Goal: Information Seeking & Learning: Learn about a topic

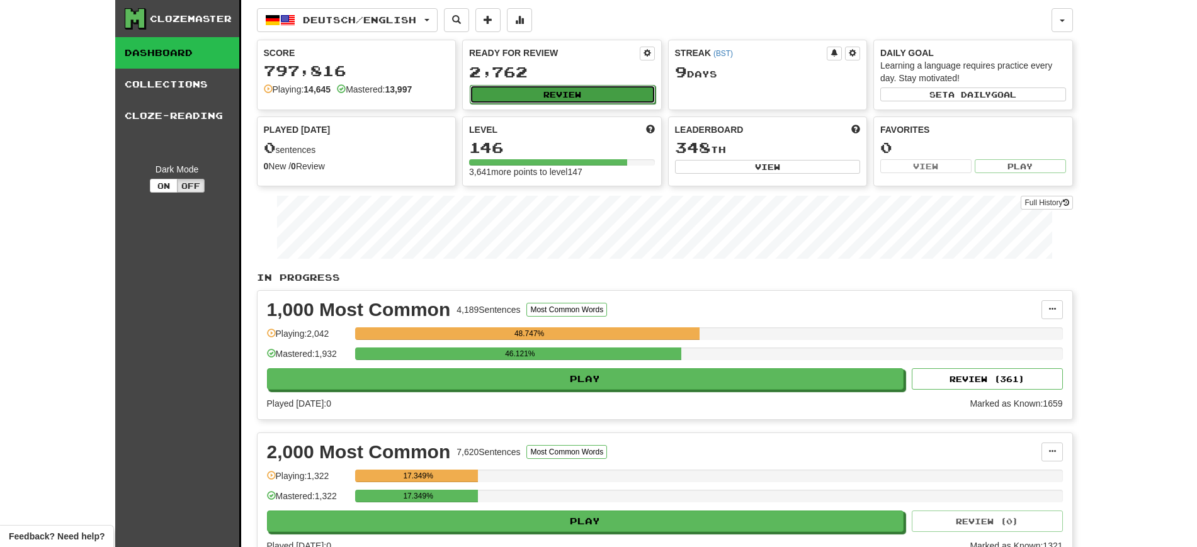
click at [518, 91] on button "Review" at bounding box center [563, 94] width 186 height 19
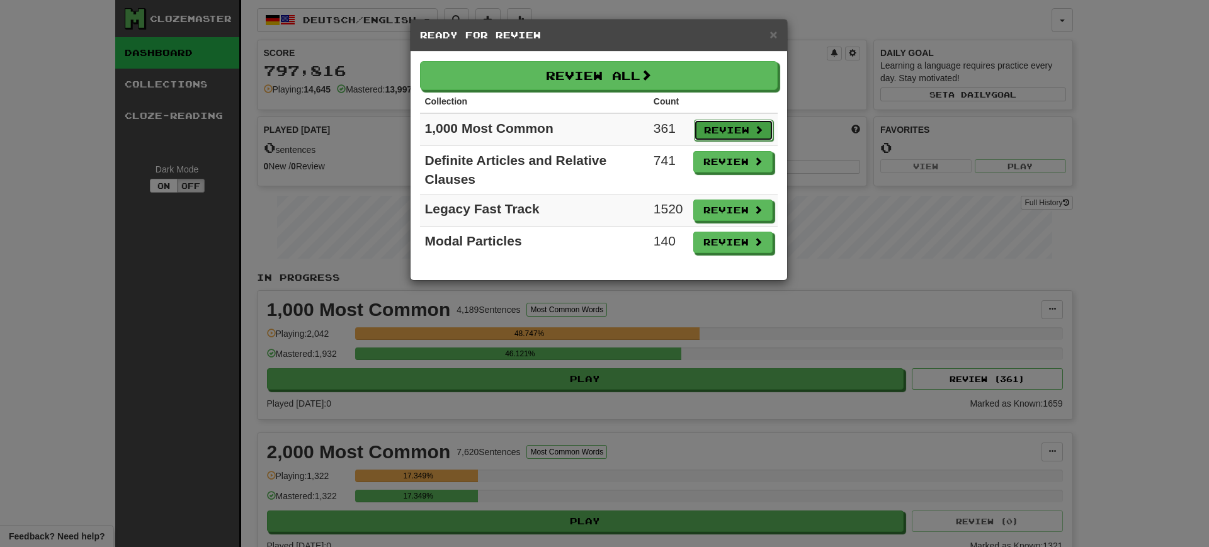
click at [722, 125] on button "Review" at bounding box center [733, 130] width 79 height 21
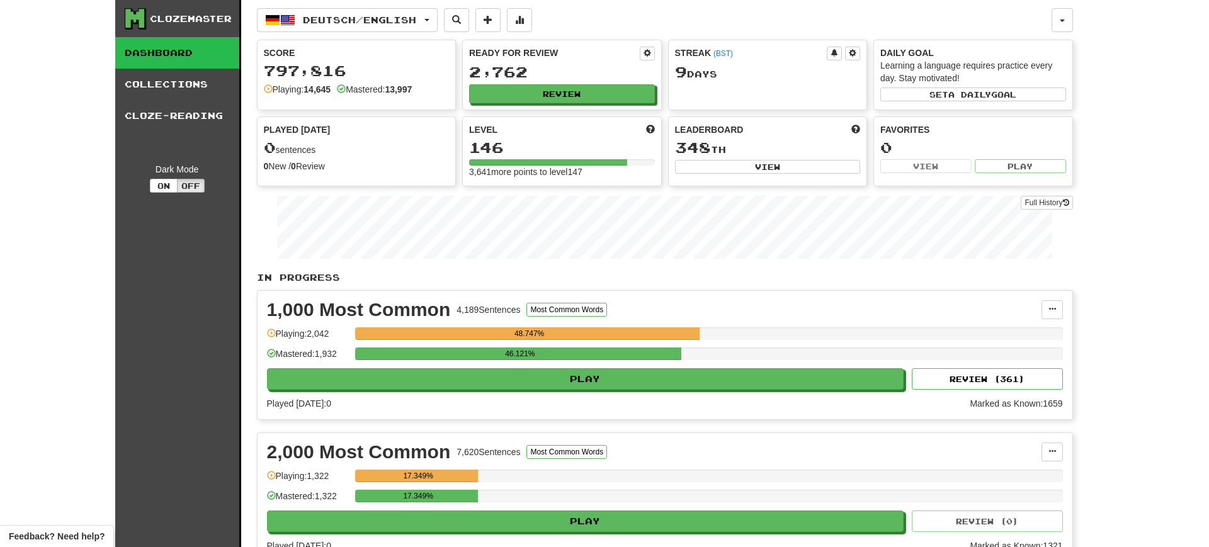
select select "**"
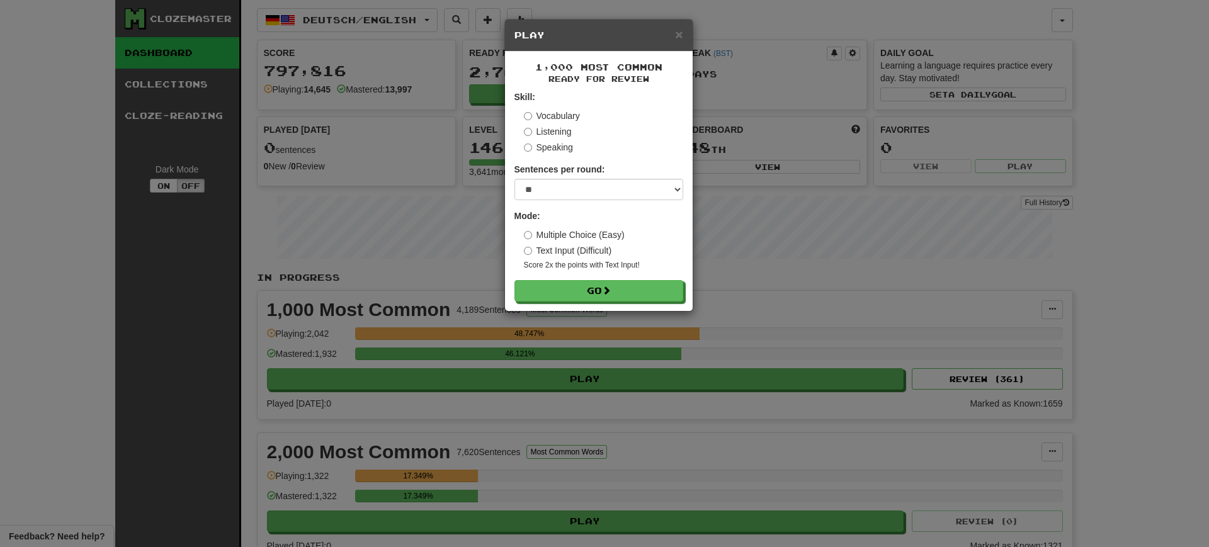
click at [612, 278] on form "Skill: Vocabulary Listening Speaking Sentences per round: * ** ** ** ** ** *** …" at bounding box center [599, 196] width 169 height 211
click at [612, 287] on span at bounding box center [607, 291] width 9 height 9
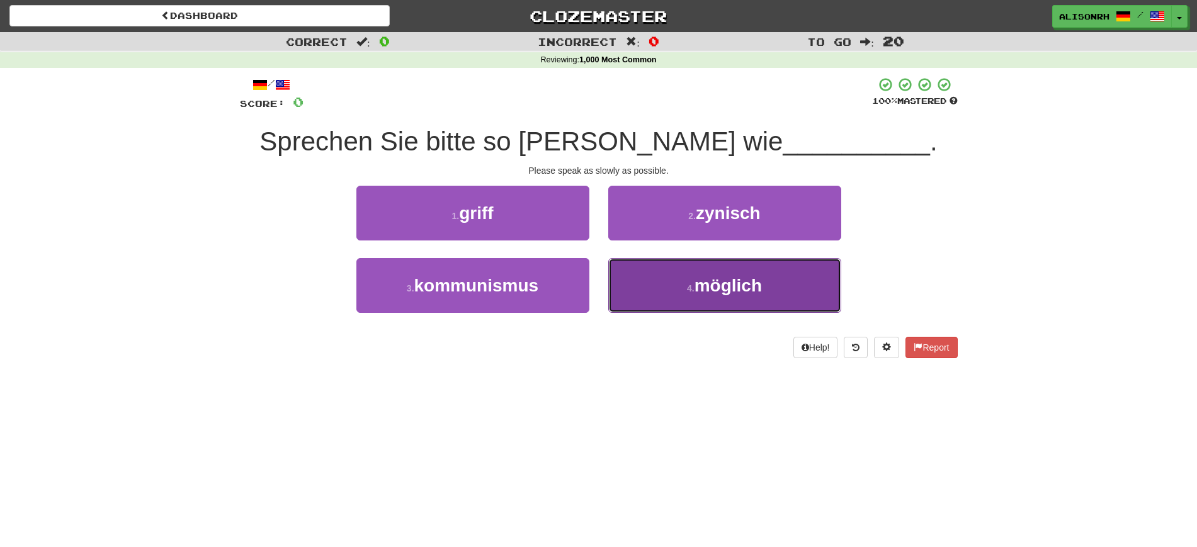
click at [686, 277] on button "4 . möglich" at bounding box center [724, 285] width 233 height 55
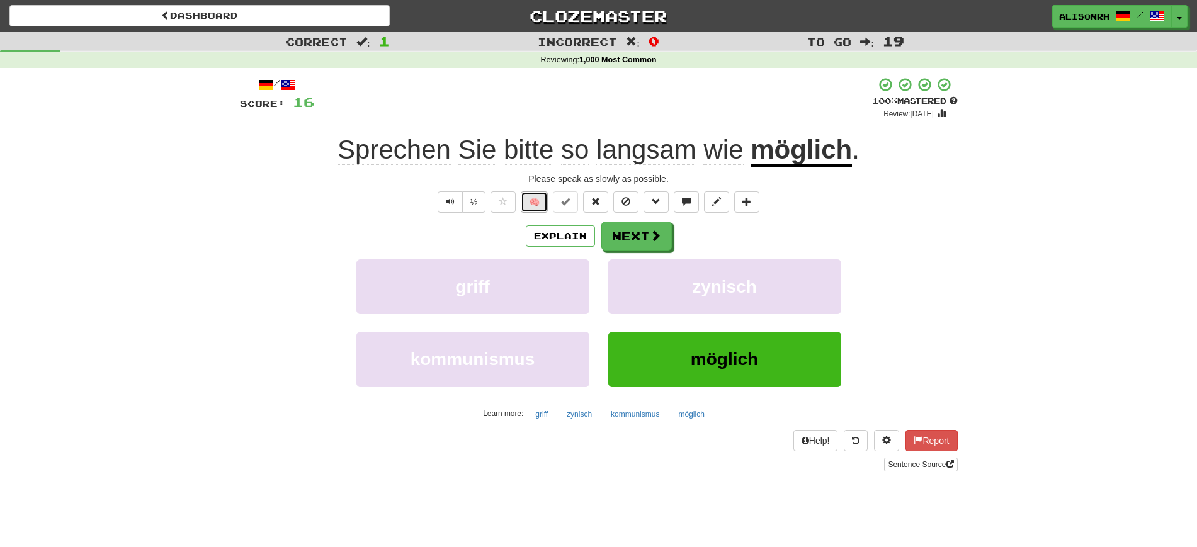
click at [536, 201] on button "🧠" at bounding box center [534, 201] width 27 height 21
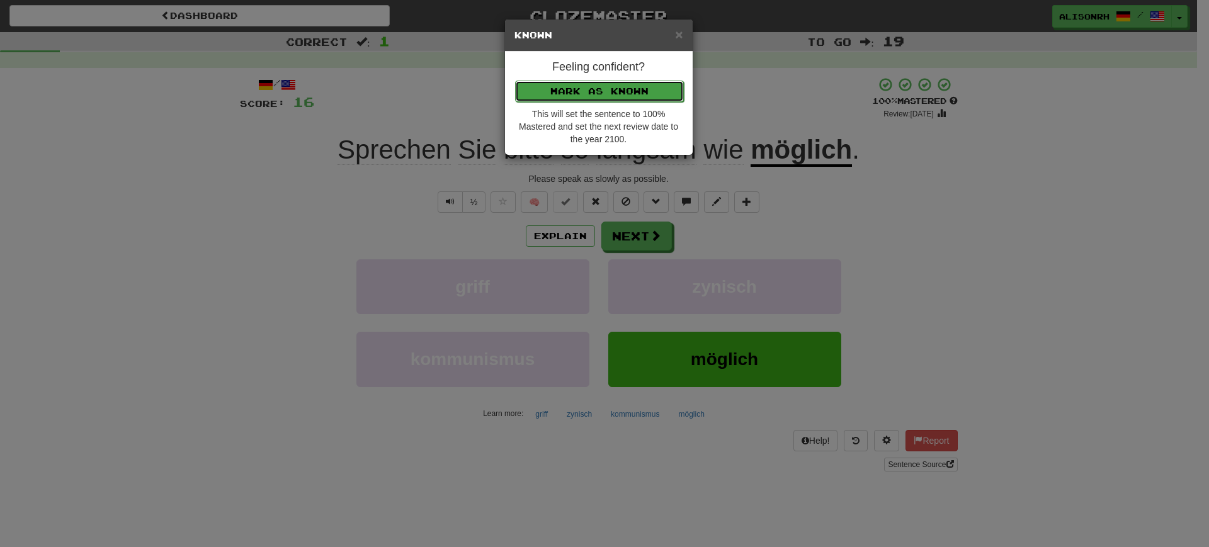
click at [591, 89] on button "Mark as Known" at bounding box center [599, 91] width 169 height 21
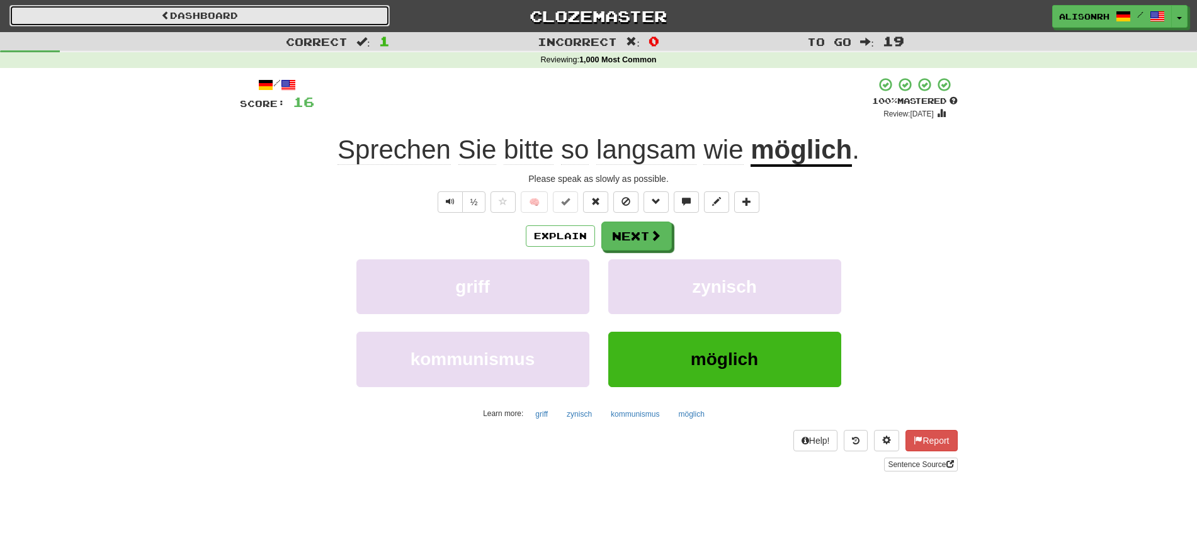
click at [254, 11] on link "Dashboard" at bounding box center [199, 15] width 380 height 21
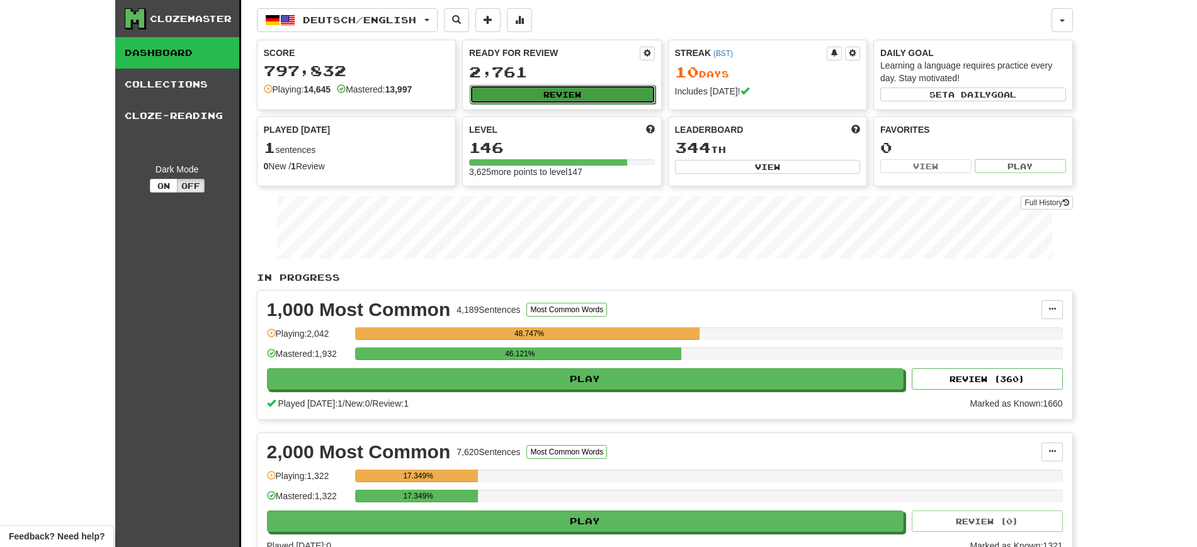
click at [547, 89] on button "Review" at bounding box center [563, 94] width 186 height 19
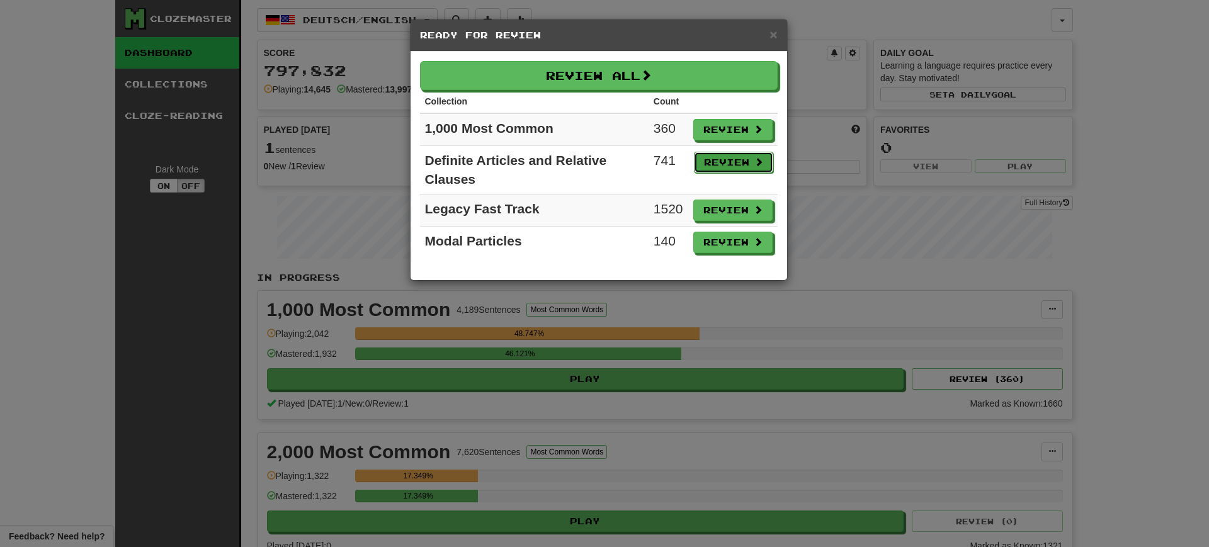
click at [710, 163] on button "Review" at bounding box center [733, 162] width 79 height 21
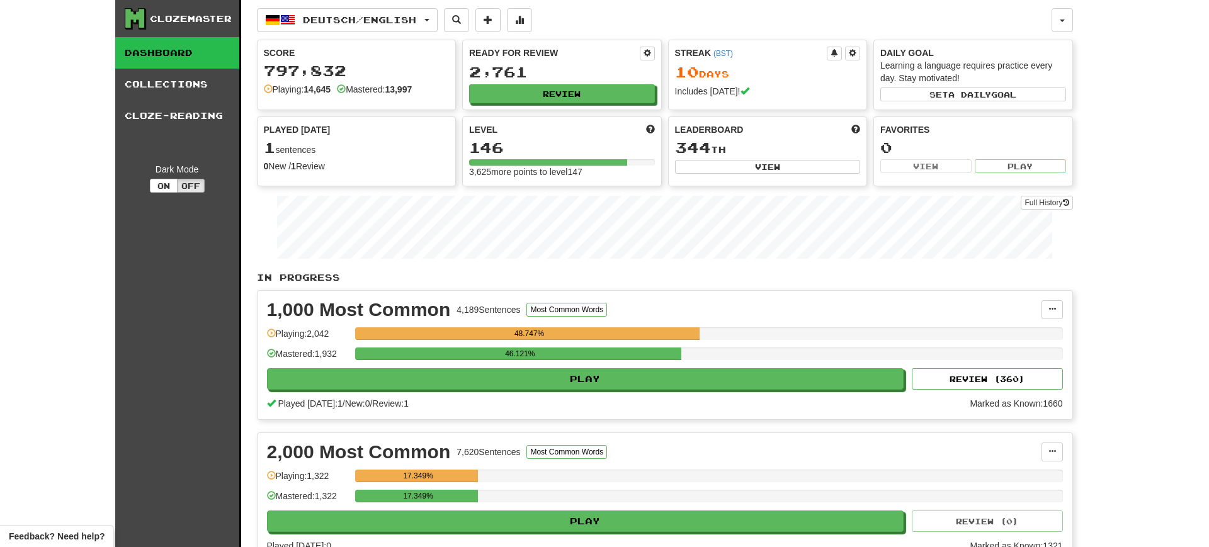
select select "**"
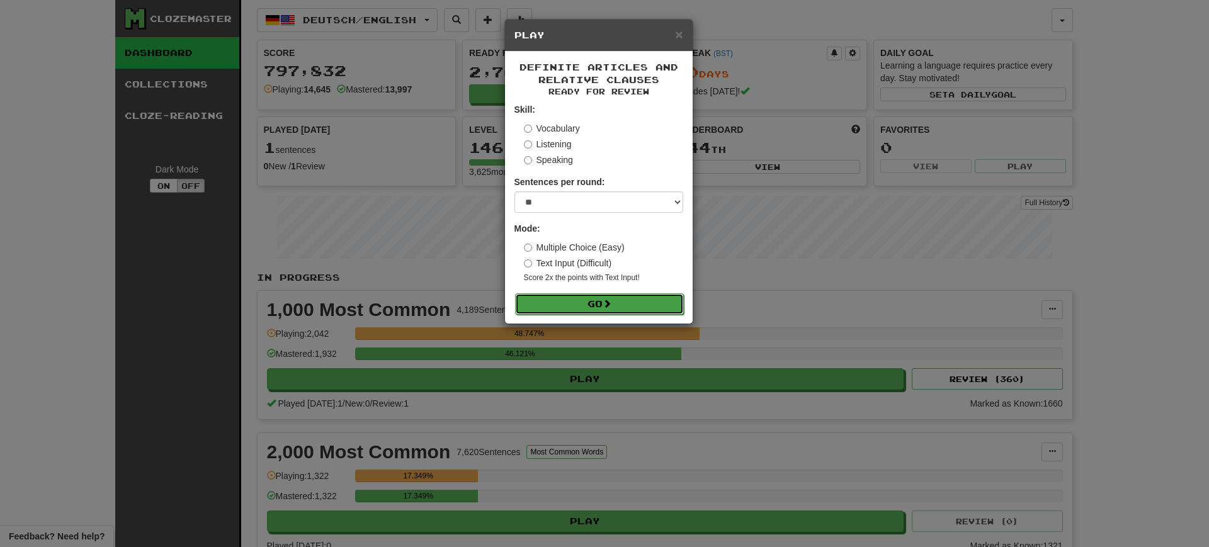
click at [610, 300] on span at bounding box center [607, 303] width 9 height 9
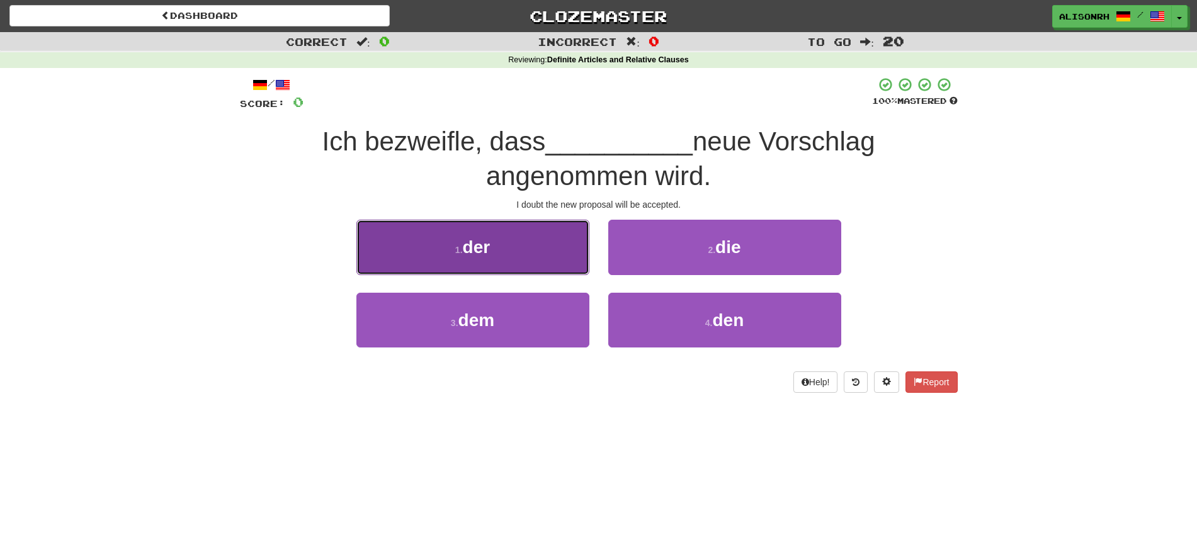
click at [544, 249] on button "1 . der" at bounding box center [473, 247] width 233 height 55
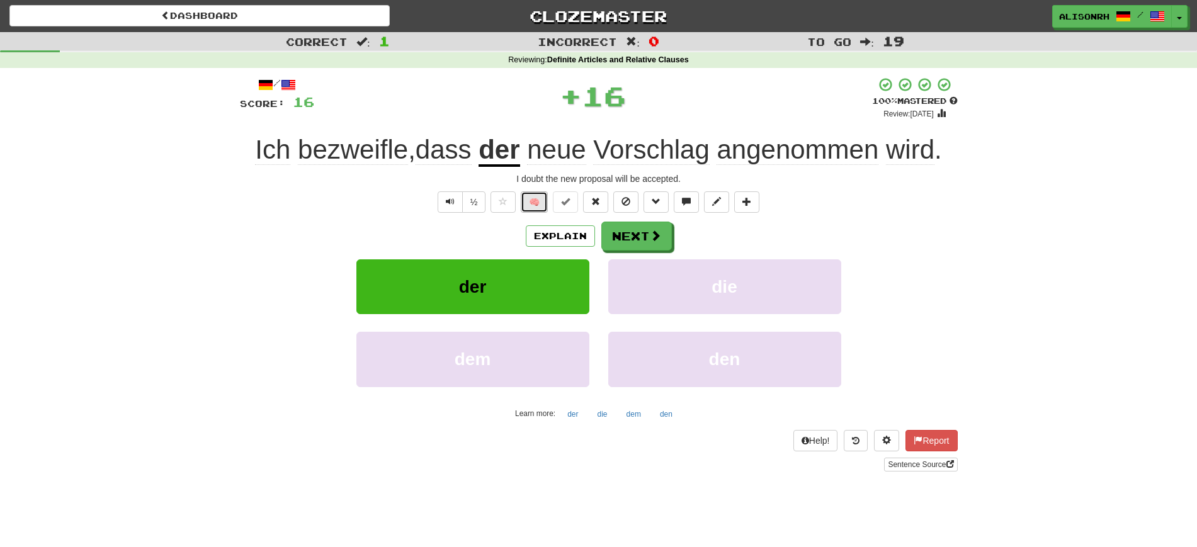
click at [540, 197] on button "🧠" at bounding box center [534, 201] width 27 height 21
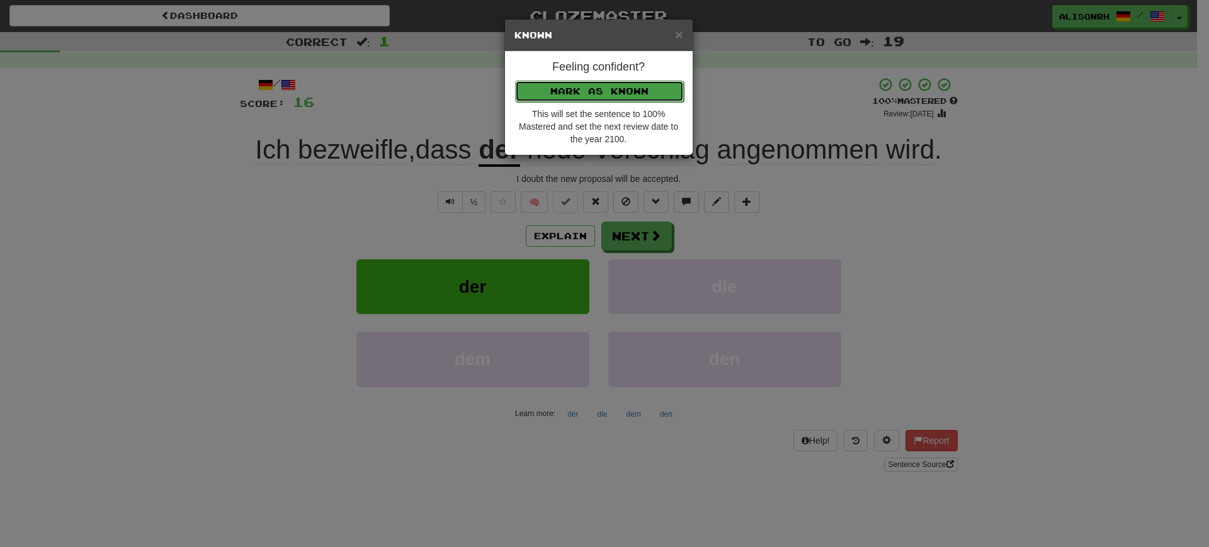
click at [590, 84] on button "Mark as Known" at bounding box center [599, 91] width 169 height 21
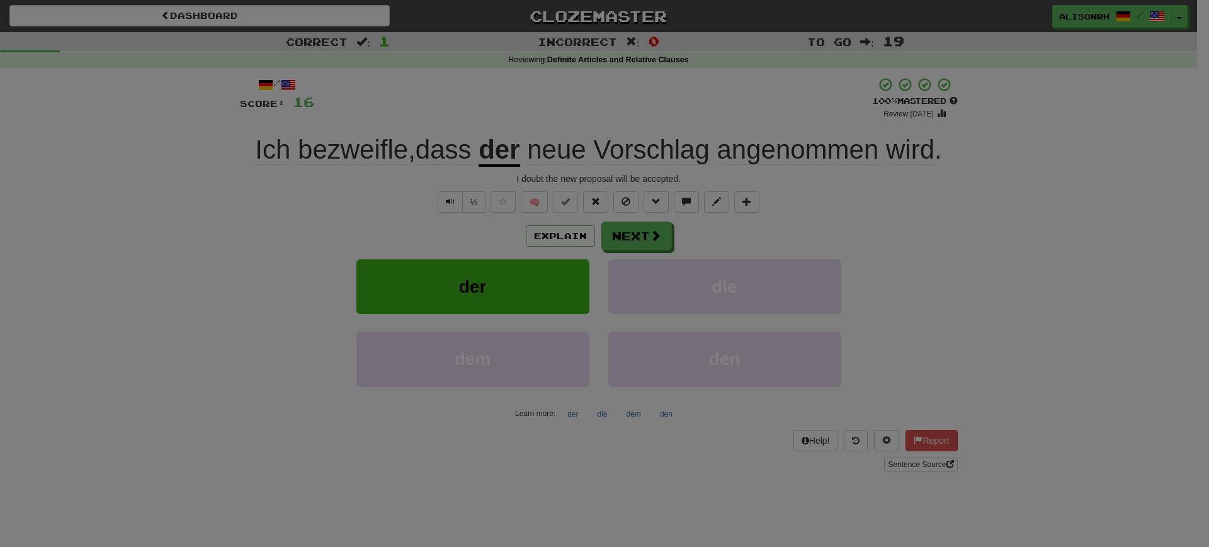
click at [590, 84] on body "Dashboard Clozemaster AlisonRH / Toggle Dropdown Dashboard Leaderboard Activity…" at bounding box center [604, 497] width 1209 height 995
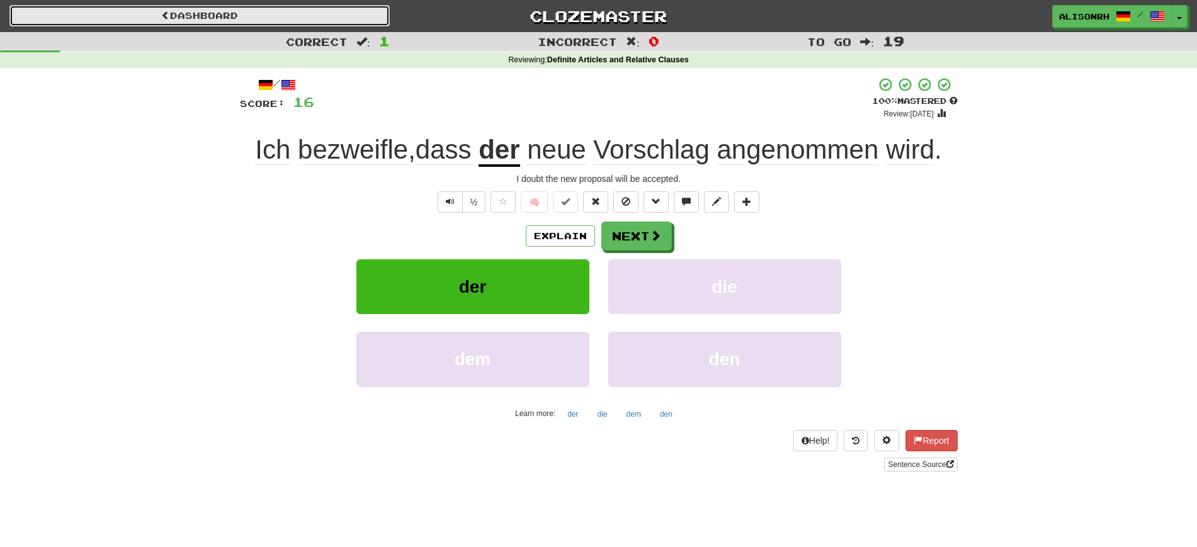
click at [281, 22] on link "Dashboard" at bounding box center [199, 15] width 380 height 21
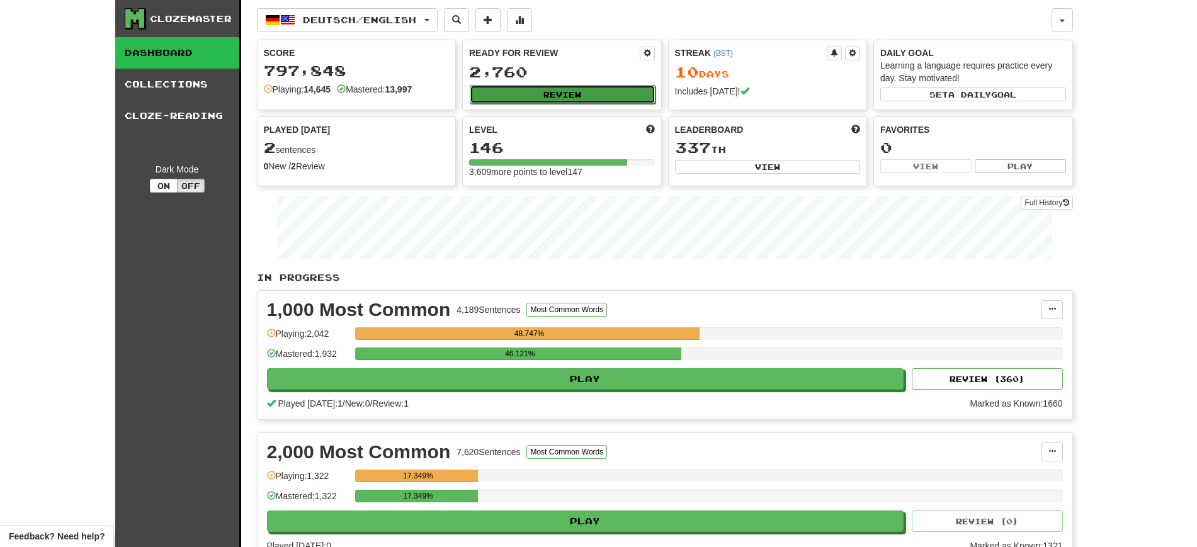
click at [543, 97] on button "Review" at bounding box center [563, 94] width 186 height 19
